Goal: Understand process/instructions: Learn how to perform a task or action

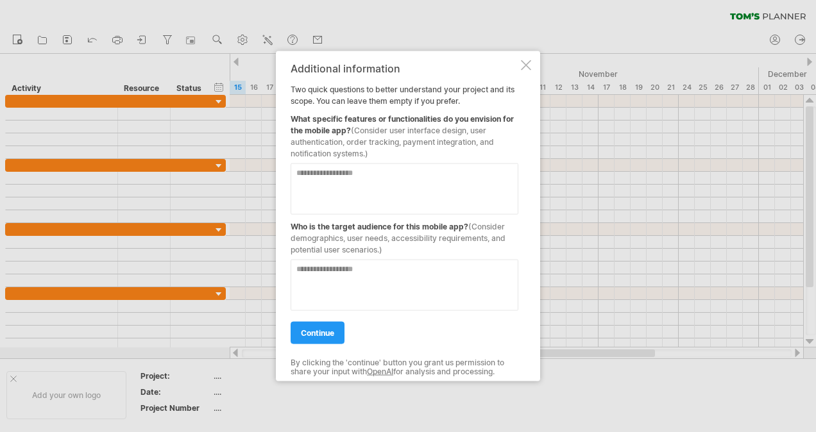
drag, startPoint x: 354, startPoint y: 129, endPoint x: 343, endPoint y: 180, distance: 52.6
click at [343, 180] on div "Additional information Two quick questions to better understand your project an…" at bounding box center [405, 216] width 228 height 307
click at [343, 180] on textarea at bounding box center [405, 189] width 228 height 51
click at [352, 283] on textarea at bounding box center [405, 285] width 228 height 51
click at [325, 330] on span "continue" at bounding box center [317, 333] width 33 height 10
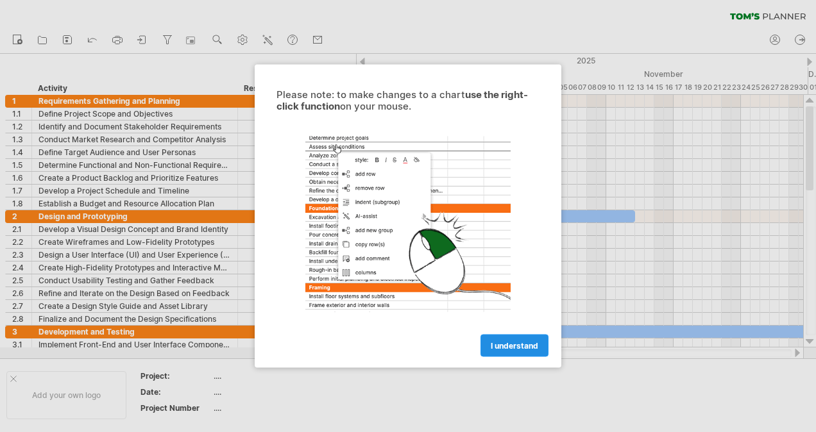
click at [507, 343] on span "I understand" at bounding box center [514, 346] width 47 height 10
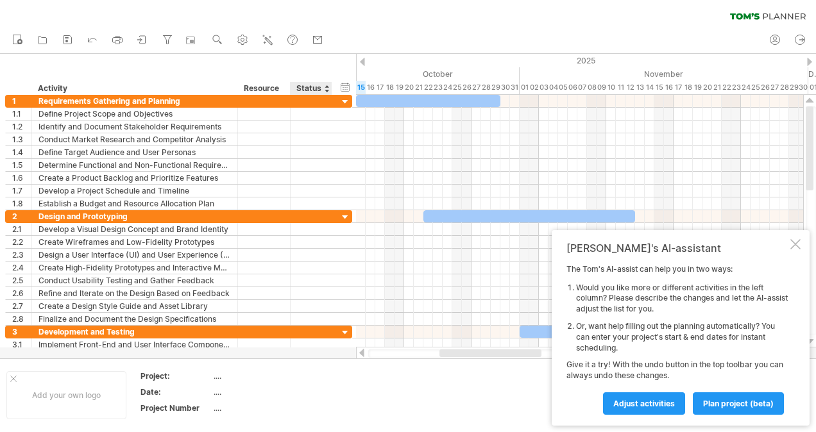
click at [316, 87] on div "Status" at bounding box center [310, 88] width 28 height 13
click at [329, 91] on div at bounding box center [331, 88] width 4 height 13
click at [324, 91] on div at bounding box center [326, 88] width 5 height 13
click at [271, 89] on div "Resource" at bounding box center [263, 88] width 39 height 13
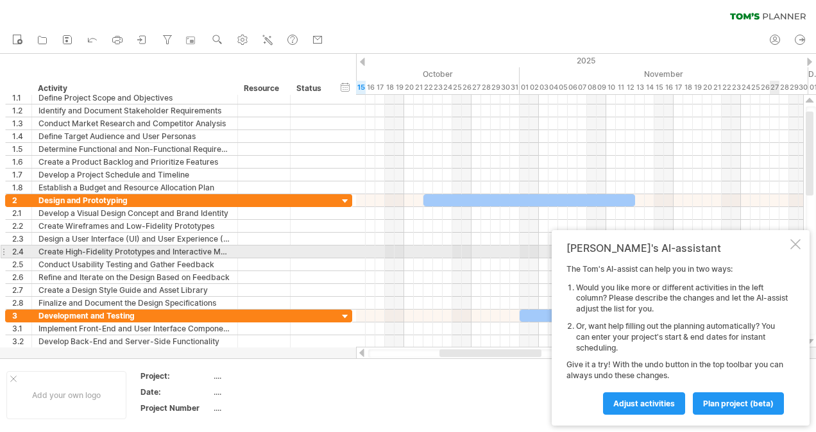
click at [795, 246] on div at bounding box center [795, 244] width 10 height 10
